Goal: Task Accomplishment & Management: Manage account settings

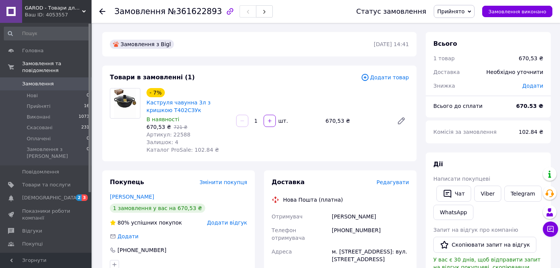
scroll to position [38, 0]
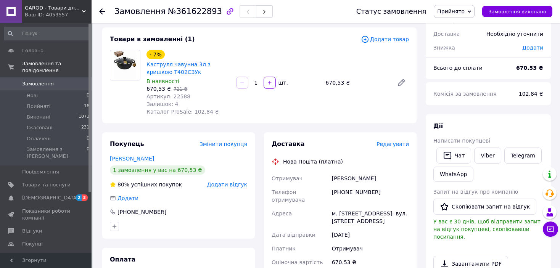
click at [136, 160] on link "[PERSON_NAME]" at bounding box center [132, 159] width 44 height 6
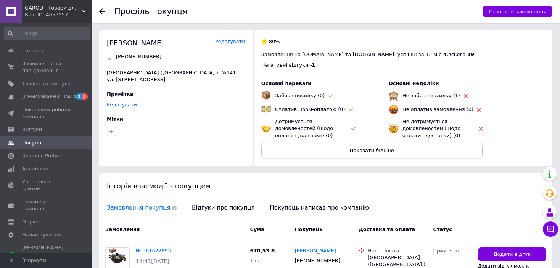
click at [341, 149] on button "Показати більше" at bounding box center [372, 150] width 221 height 15
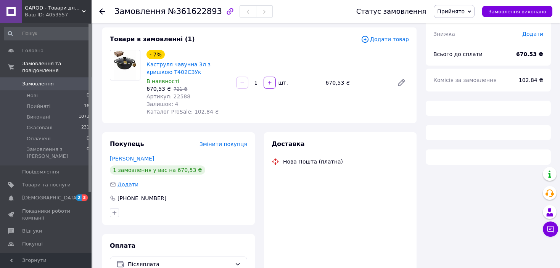
scroll to position [84, 0]
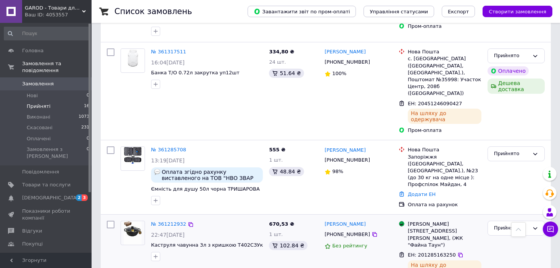
scroll to position [496, 0]
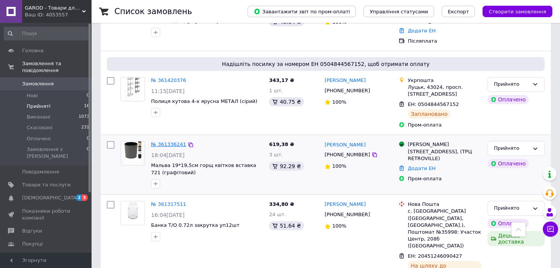
click at [160, 142] on link "№ 361336241" at bounding box center [168, 145] width 35 height 6
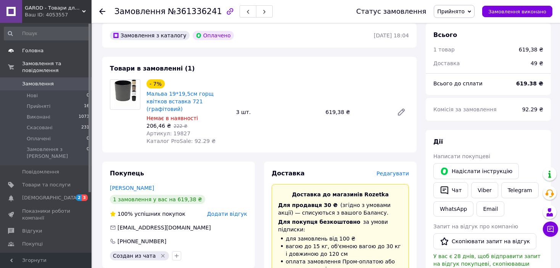
scroll to position [38, 0]
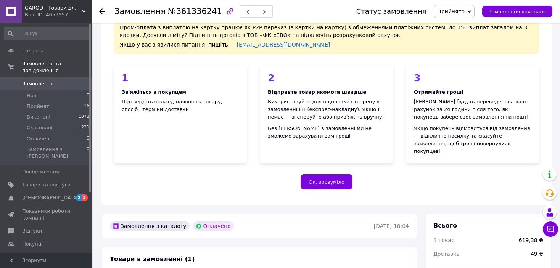
click at [29, 81] on link "Замовлення 0" at bounding box center [47, 83] width 94 height 13
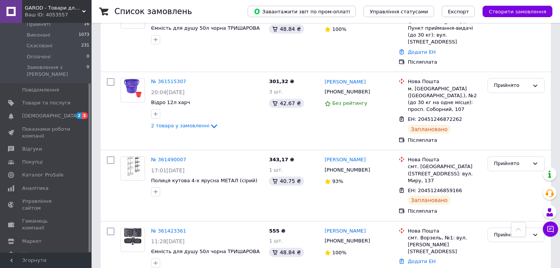
scroll to position [382, 0]
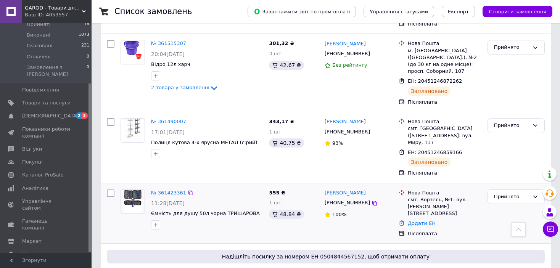
click at [161, 190] on link "№ 361423361" at bounding box center [168, 193] width 35 height 6
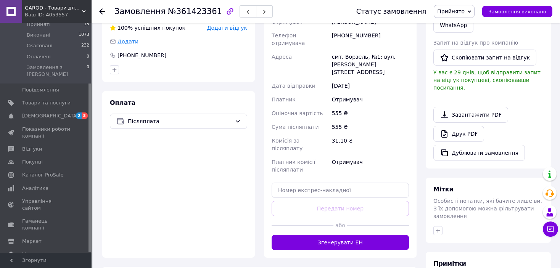
scroll to position [265, 0]
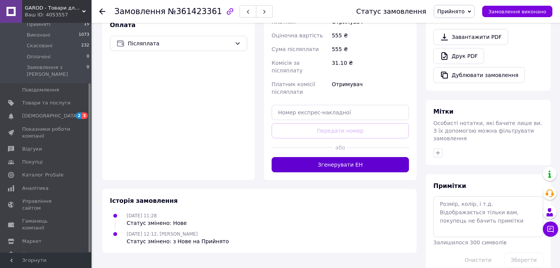
click at [349, 157] on button "Згенерувати ЕН" at bounding box center [340, 164] width 137 height 15
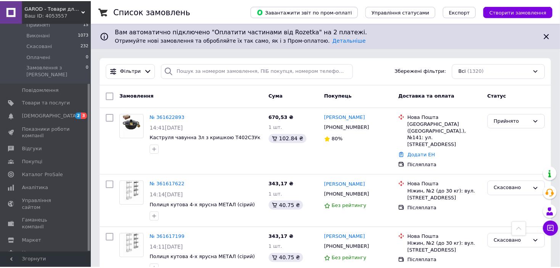
scroll to position [267, 0]
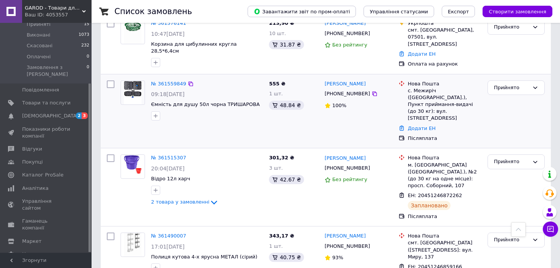
click at [171, 81] on link "№ 361559849" at bounding box center [168, 84] width 35 height 6
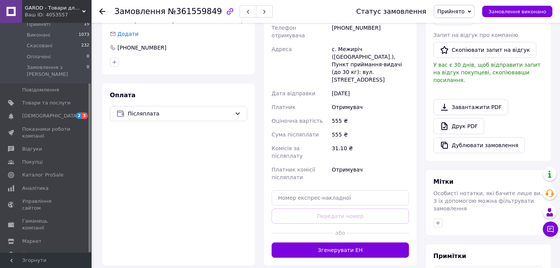
scroll to position [265, 0]
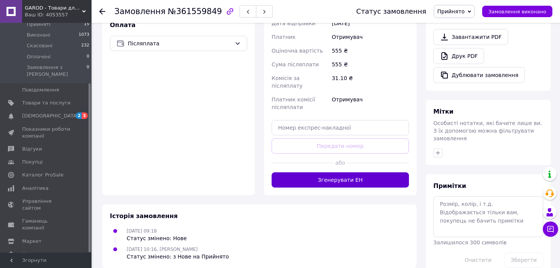
click at [333, 173] on button "Згенерувати ЕН" at bounding box center [340, 180] width 137 height 15
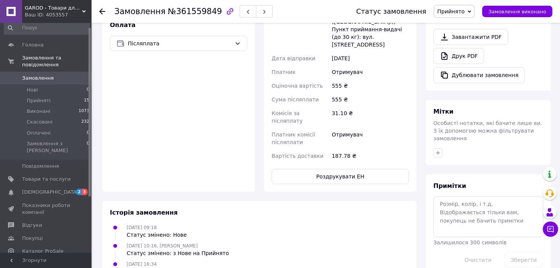
scroll to position [113, 0]
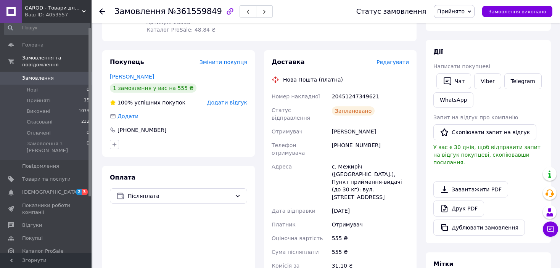
click at [51, 75] on span "Замовлення" at bounding box center [46, 78] width 48 height 7
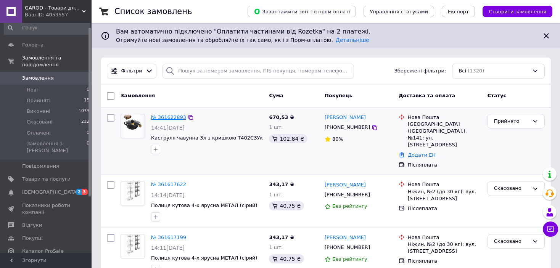
click at [165, 115] on link "№ 361622893" at bounding box center [168, 118] width 35 height 6
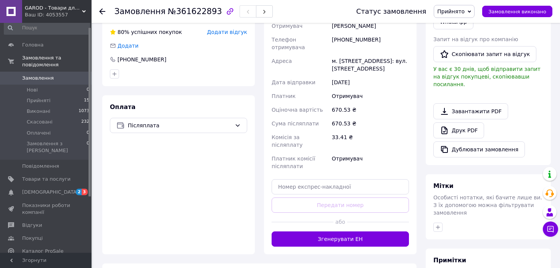
scroll to position [229, 0]
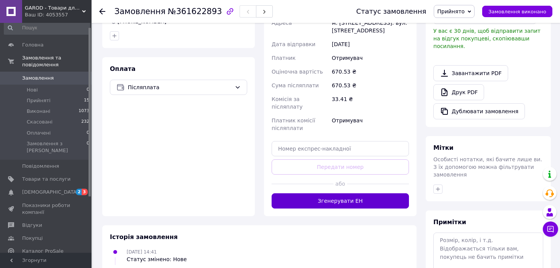
click at [334, 194] on button "Згенерувати ЕН" at bounding box center [340, 201] width 137 height 15
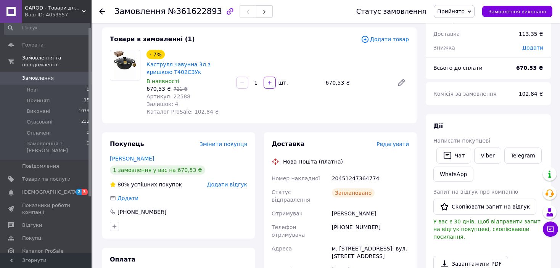
scroll to position [0, 0]
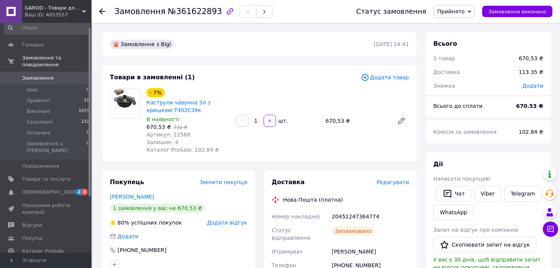
click at [31, 75] on span "Замовлення" at bounding box center [38, 78] width 32 height 7
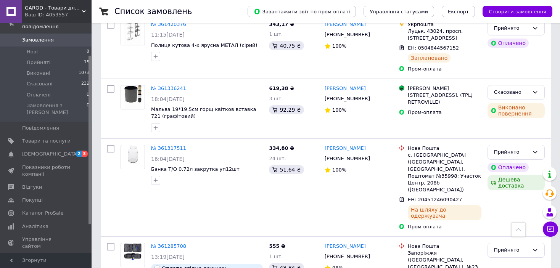
scroll to position [725, 0]
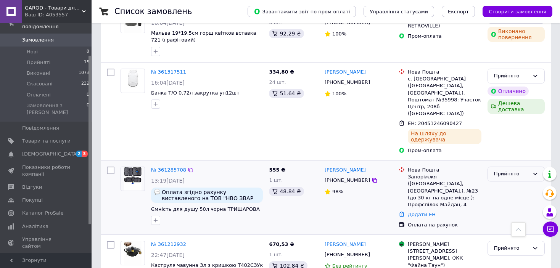
click at [511, 167] on div "Прийнято" at bounding box center [516, 174] width 57 height 15
click at [504, 197] on li "Скасовано" at bounding box center [516, 204] width 57 height 14
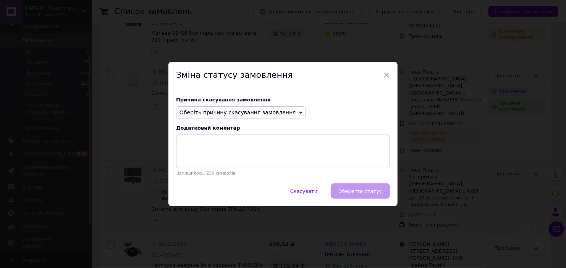
click at [233, 113] on span "Оберіть причину скасування замовлення" at bounding box center [237, 113] width 116 height 6
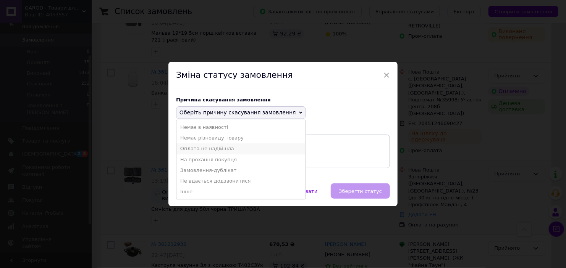
click at [197, 150] on li "Оплата не надійшла" at bounding box center [240, 149] width 129 height 11
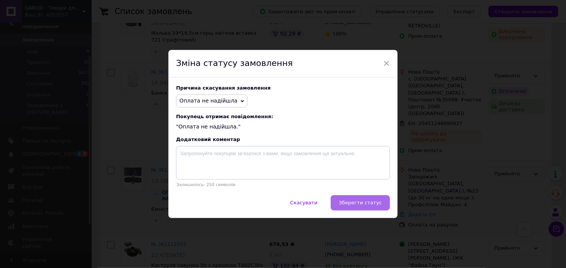
click at [361, 202] on span "Зберегти статус" at bounding box center [360, 203] width 43 height 6
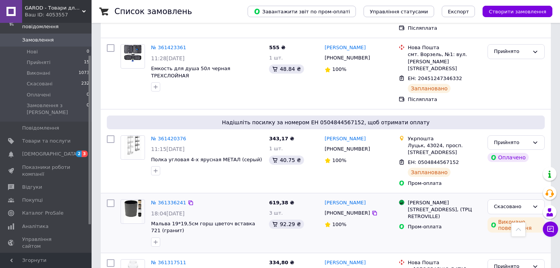
scroll to position [611, 0]
